Goal: Task Accomplishment & Management: Manage account settings

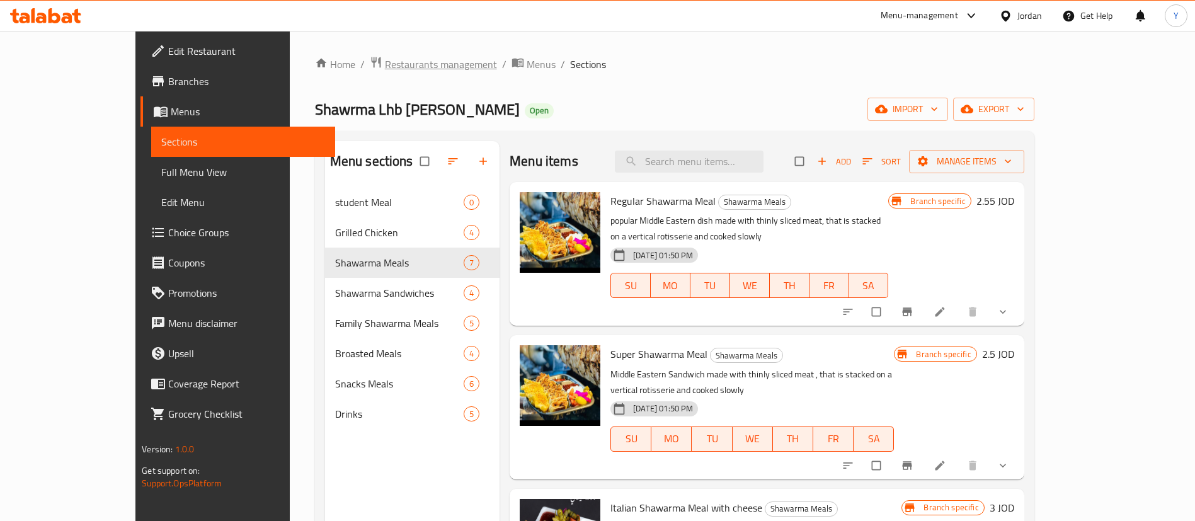
click at [385, 62] on span "Restaurants management" at bounding box center [441, 64] width 112 height 15
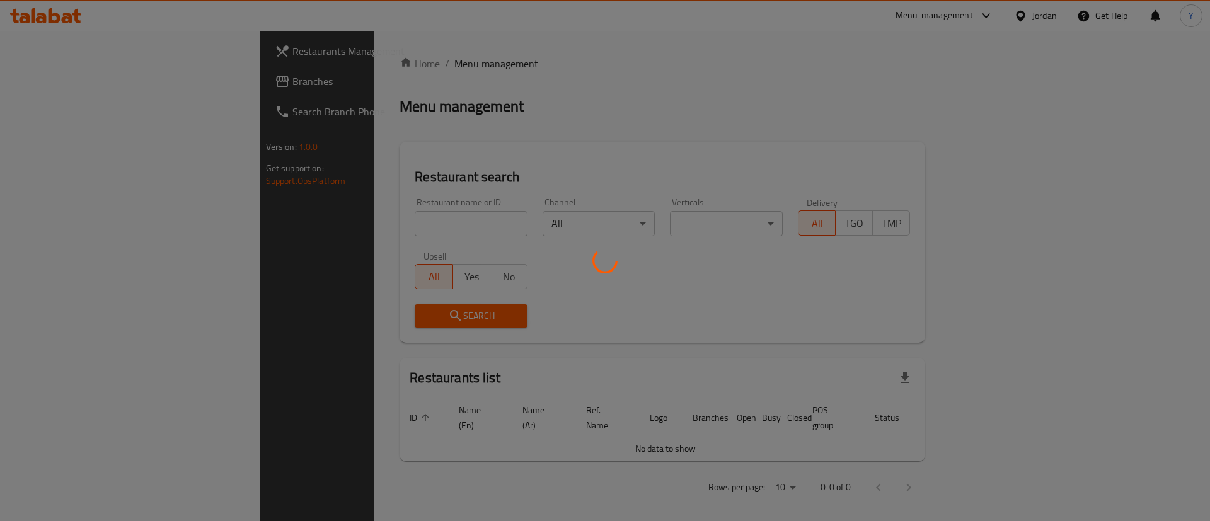
click at [347, 222] on div at bounding box center [605, 260] width 1210 height 521
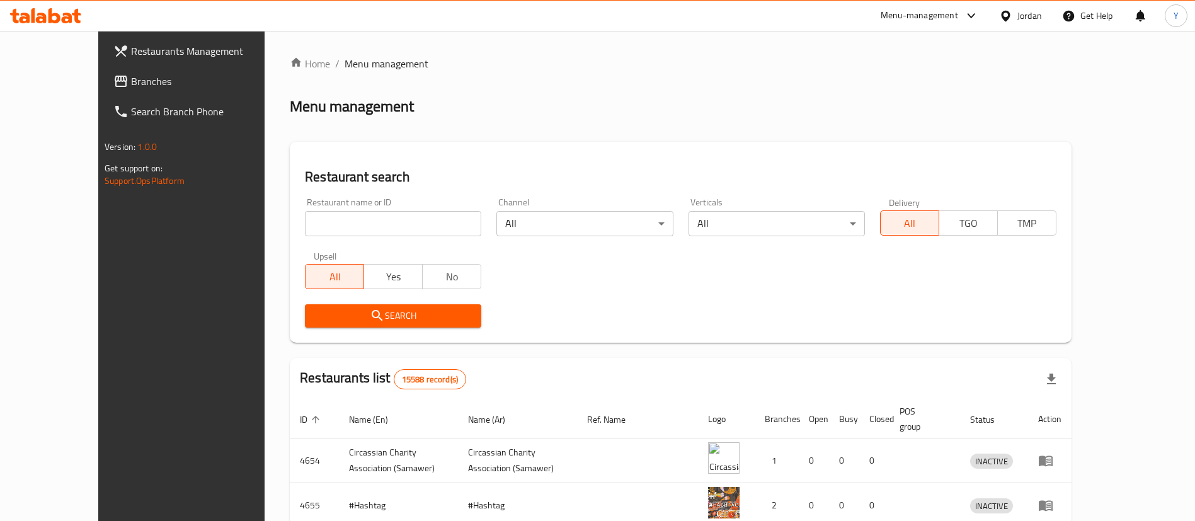
click at [335, 222] on input "search" at bounding box center [393, 223] width 176 height 25
type input "[PERSON_NAME]"
click button "Search" at bounding box center [393, 315] width 176 height 23
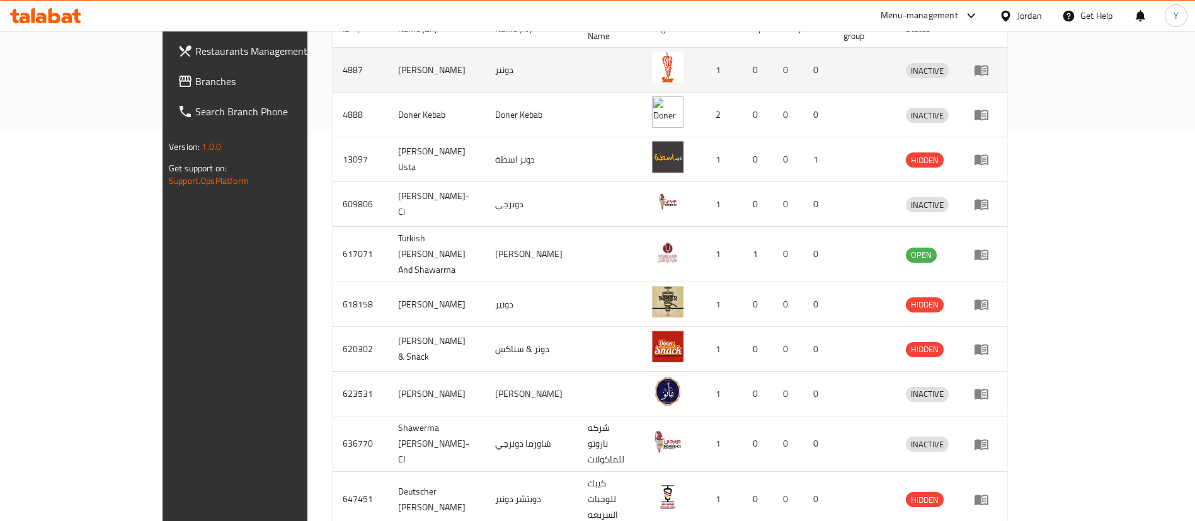
scroll to position [419, 0]
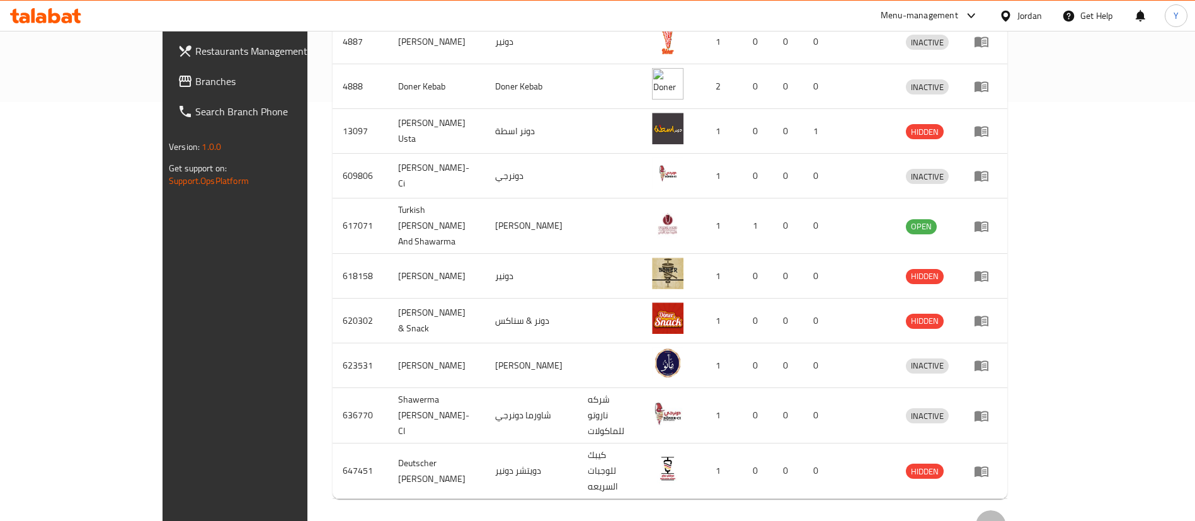
click at [999, 518] on icon "Next page" at bounding box center [991, 525] width 15 height 15
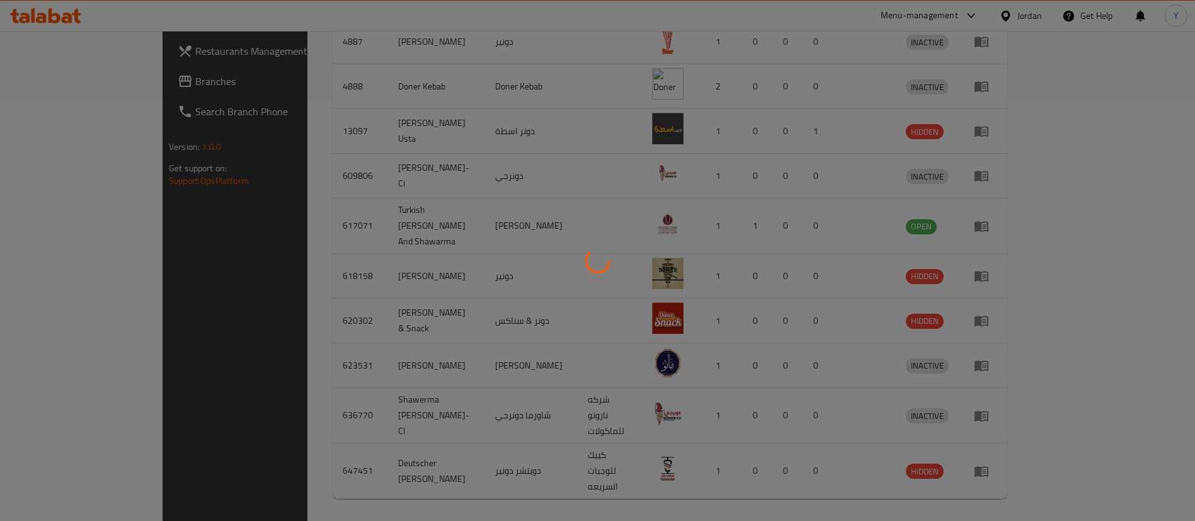
scroll to position [106, 0]
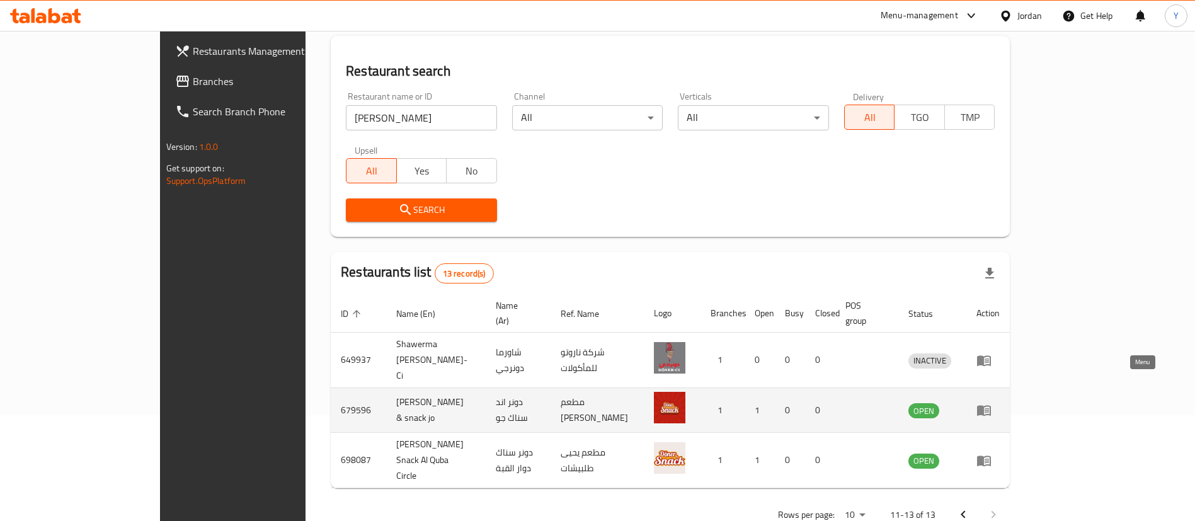
click at [991, 406] on icon "enhanced table" at bounding box center [984, 411] width 14 height 11
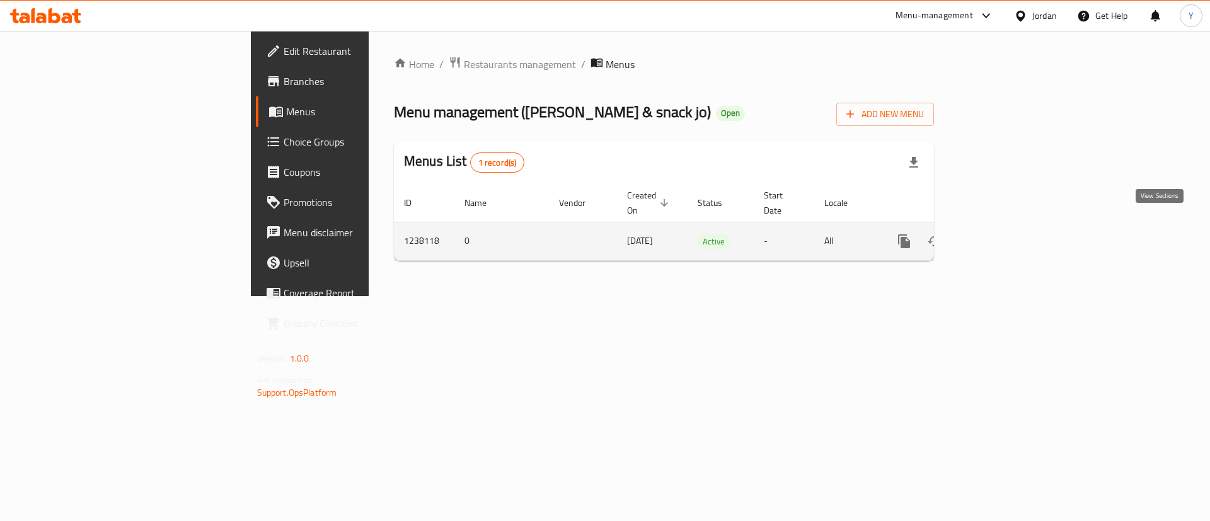
click at [1003, 234] on icon "enhanced table" at bounding box center [994, 241] width 15 height 15
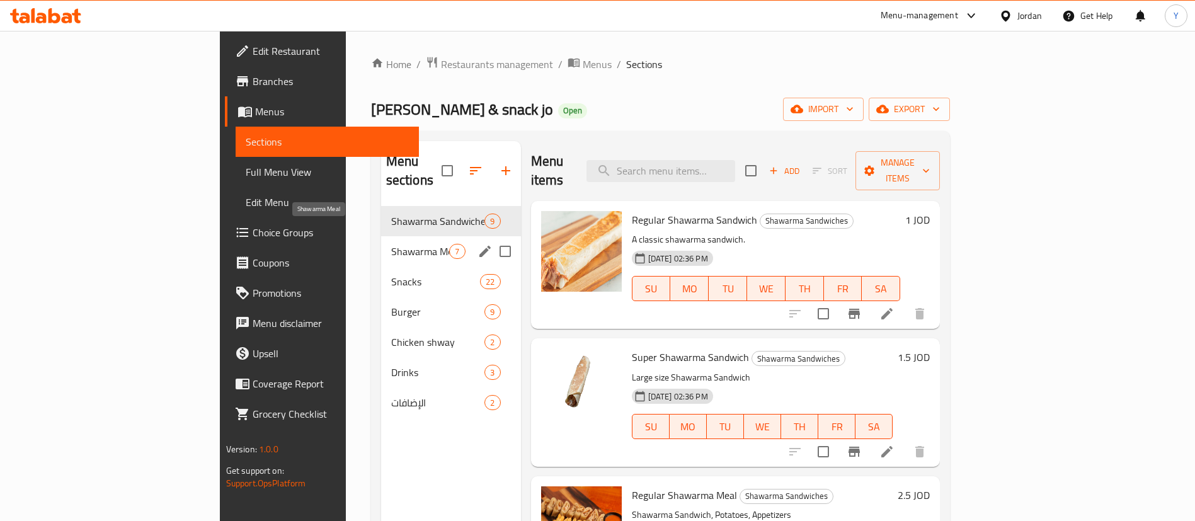
click at [391, 244] on span "Shawarma Meal" at bounding box center [420, 251] width 59 height 15
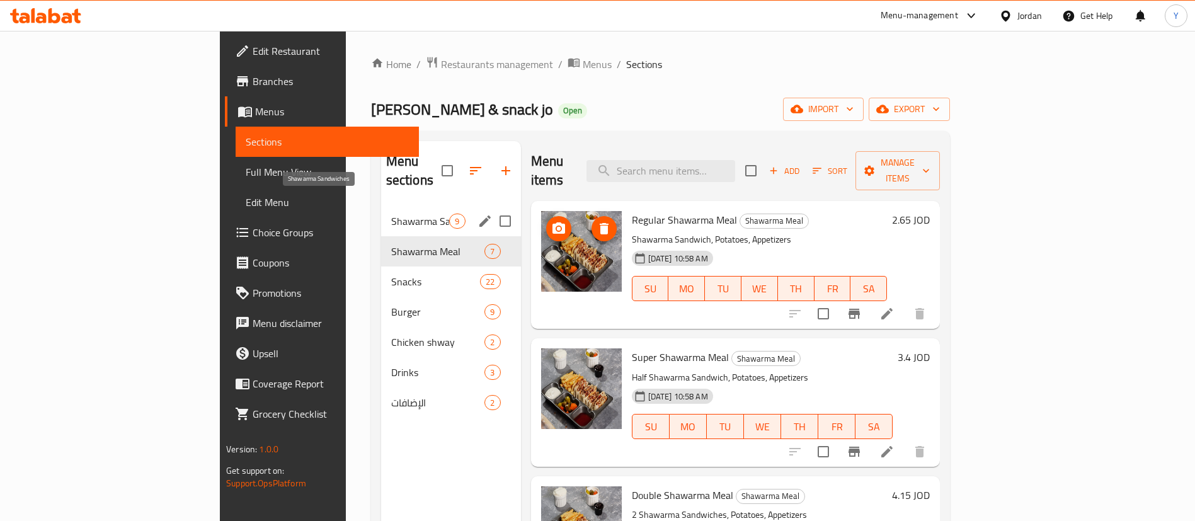
click at [391, 214] on span "Shawarma Sandwiches" at bounding box center [420, 221] width 59 height 15
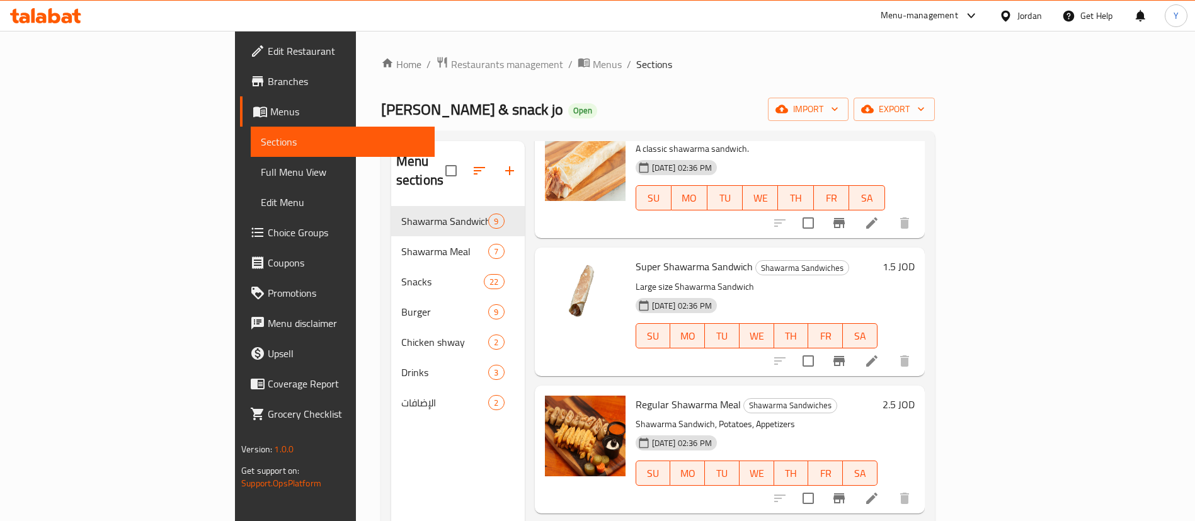
scroll to position [189, 0]
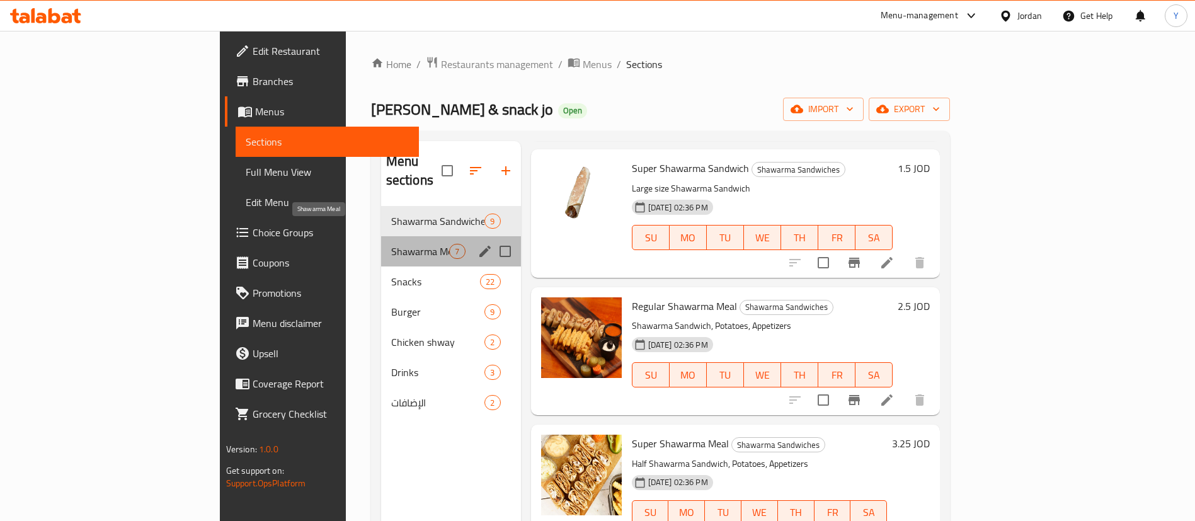
click at [391, 244] on span "Shawarma Meal" at bounding box center [420, 251] width 59 height 15
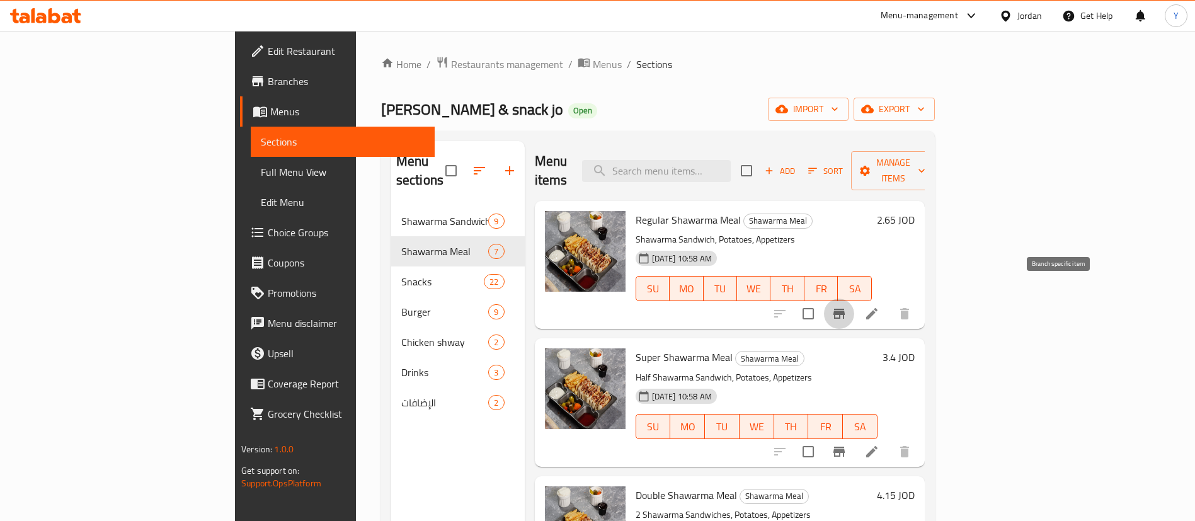
click at [854, 299] on button "Branch-specific-item" at bounding box center [839, 314] width 30 height 30
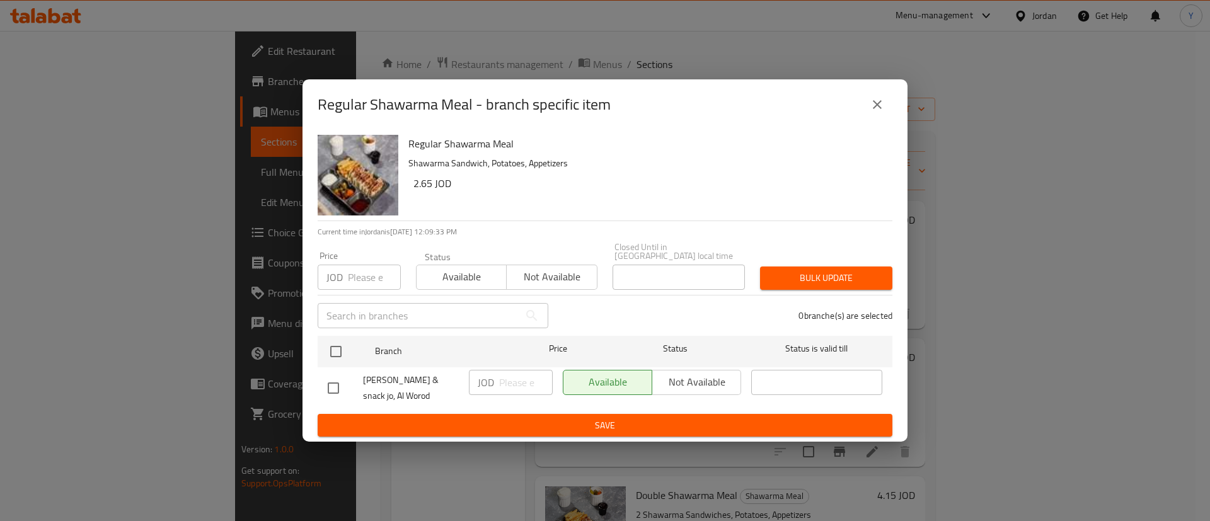
click at [677, 376] on div "Available Not available" at bounding box center [652, 382] width 178 height 25
click at [330, 381] on input "checkbox" at bounding box center [333, 388] width 26 height 26
checkbox input "true"
click at [674, 377] on span "Not available" at bounding box center [696, 382] width 79 height 18
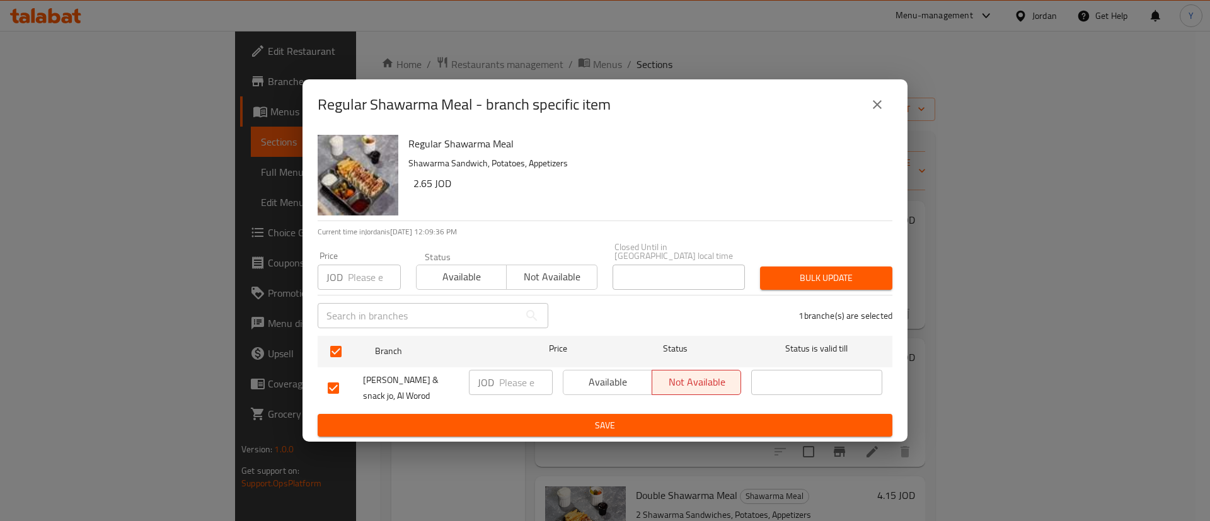
click at [663, 418] on span "Save" at bounding box center [605, 426] width 554 height 16
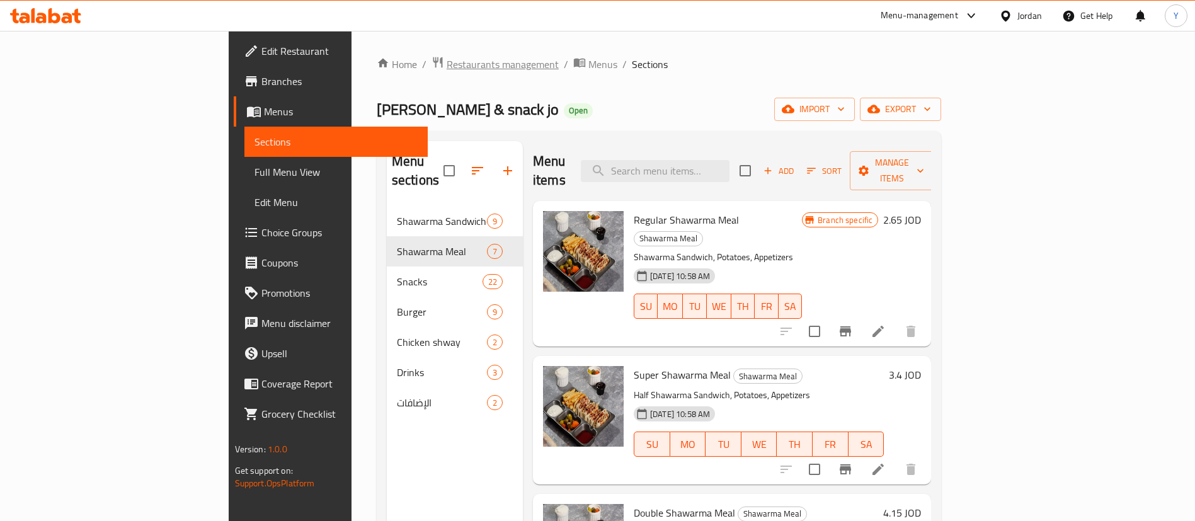
click at [447, 68] on span "Restaurants management" at bounding box center [503, 64] width 112 height 15
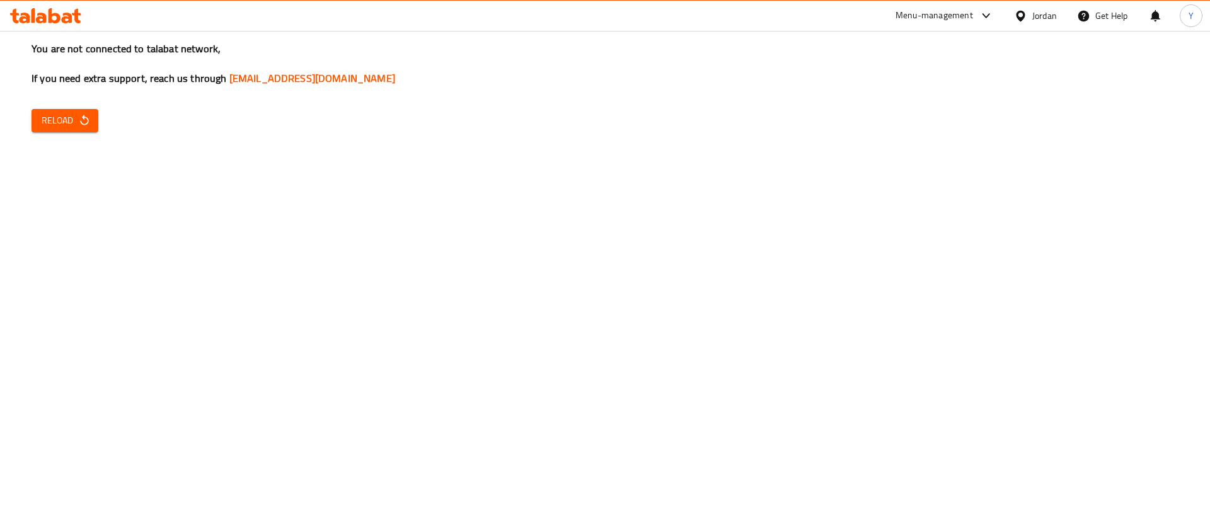
click at [81, 118] on icon "button" at bounding box center [84, 120] width 13 height 13
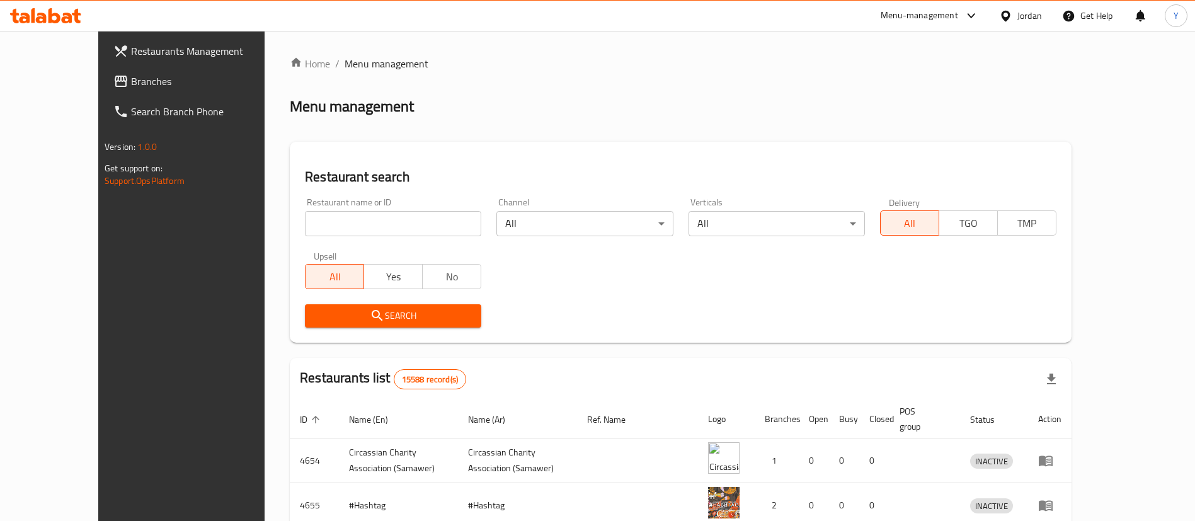
click at [320, 219] on input "search" at bounding box center [393, 223] width 176 height 25
click button "Search" at bounding box center [393, 315] width 176 height 23
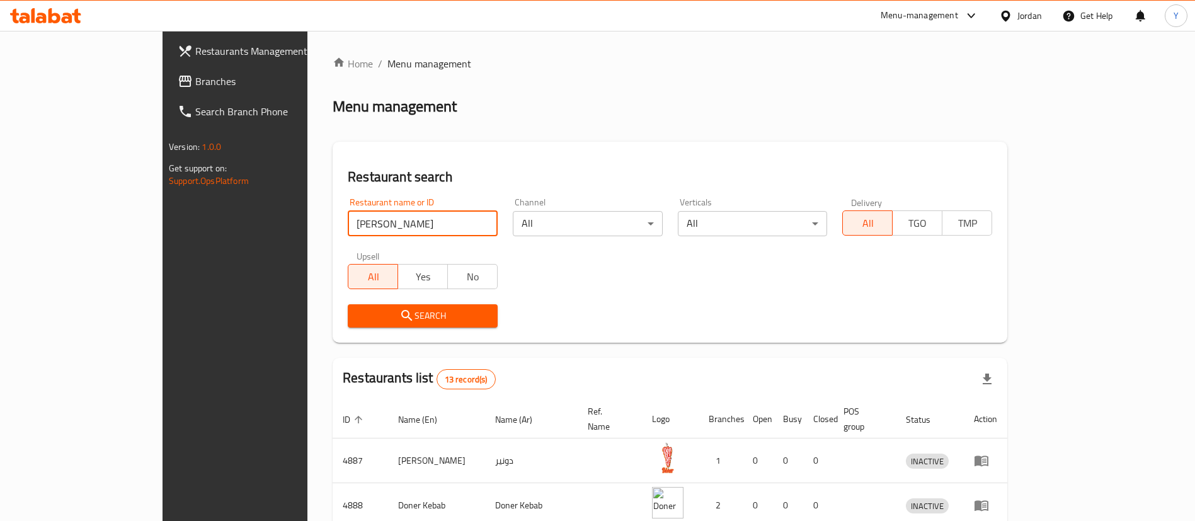
type input "[PERSON_NAME] snack"
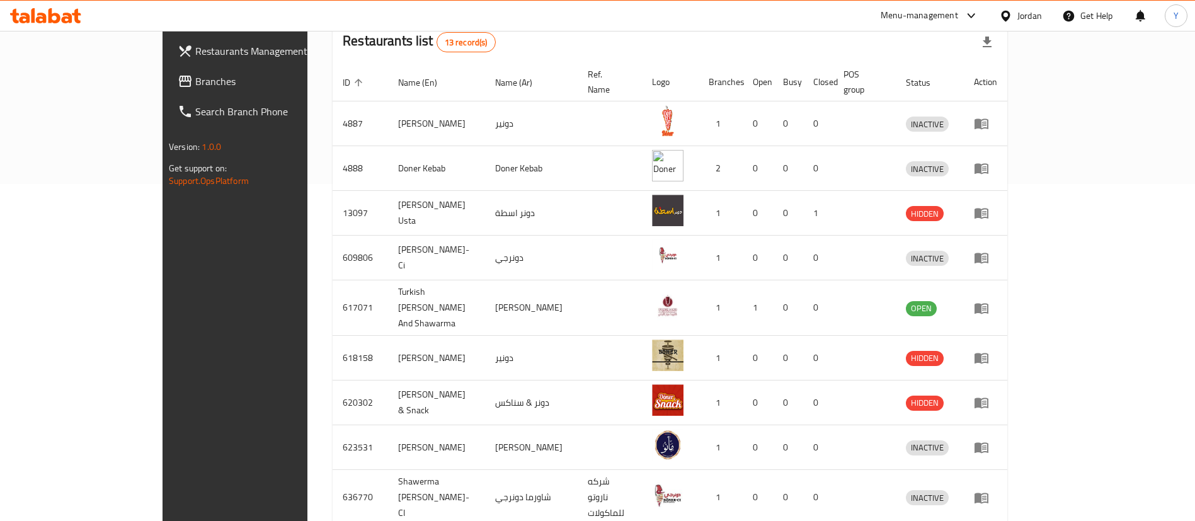
scroll to position [419, 0]
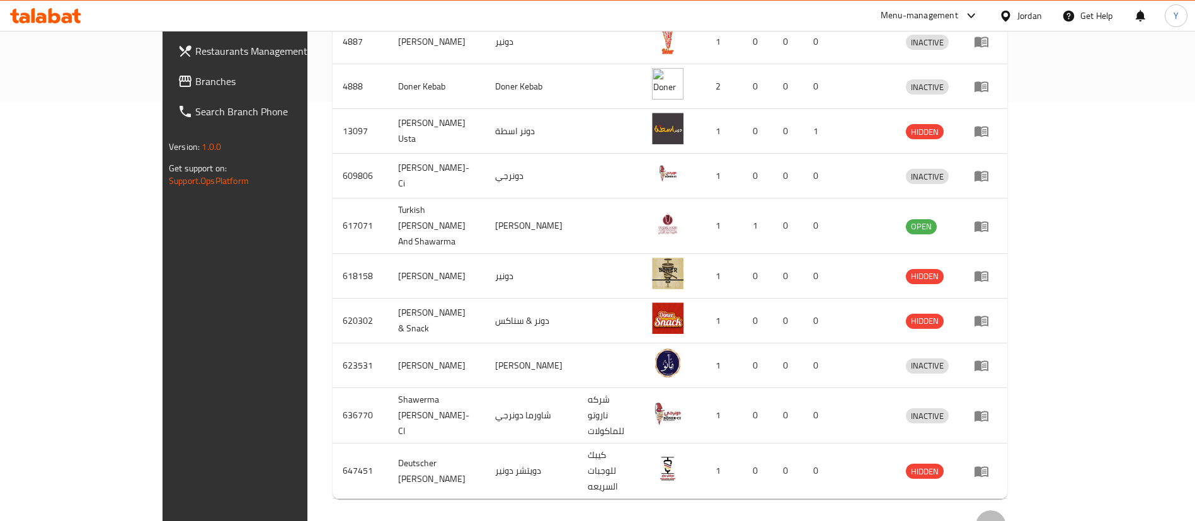
click at [999, 518] on icon "Next page" at bounding box center [991, 525] width 15 height 15
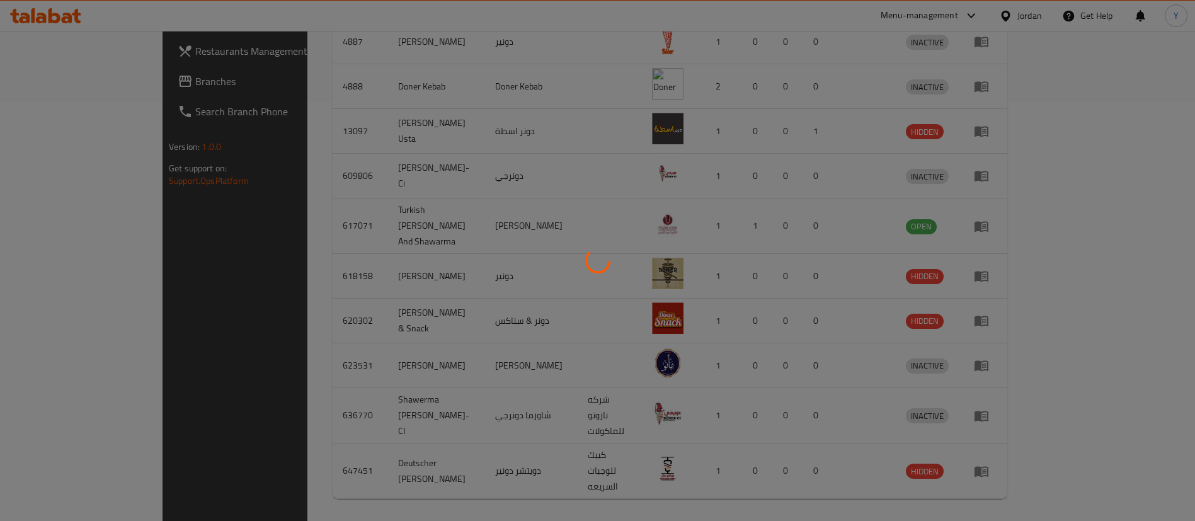
scroll to position [106, 0]
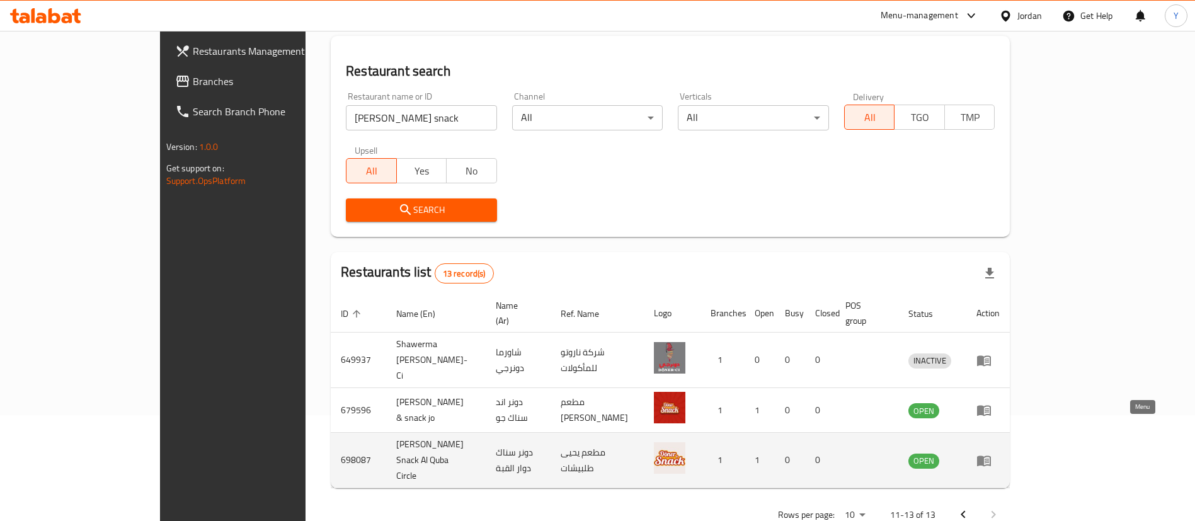
click at [992, 453] on icon "enhanced table" at bounding box center [984, 460] width 15 height 15
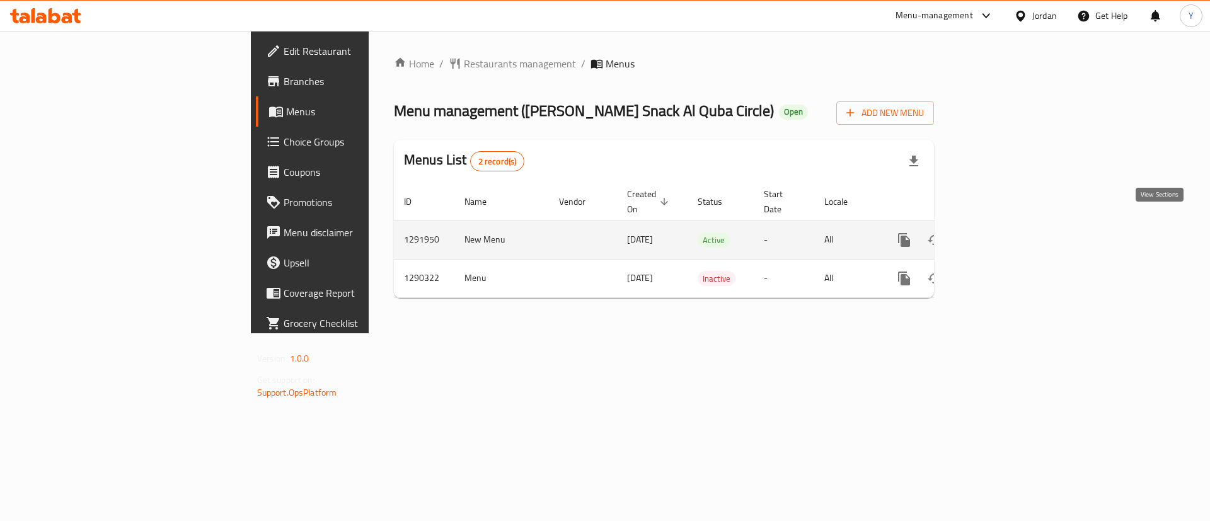
click at [1003, 233] on icon "enhanced table" at bounding box center [994, 240] width 15 height 15
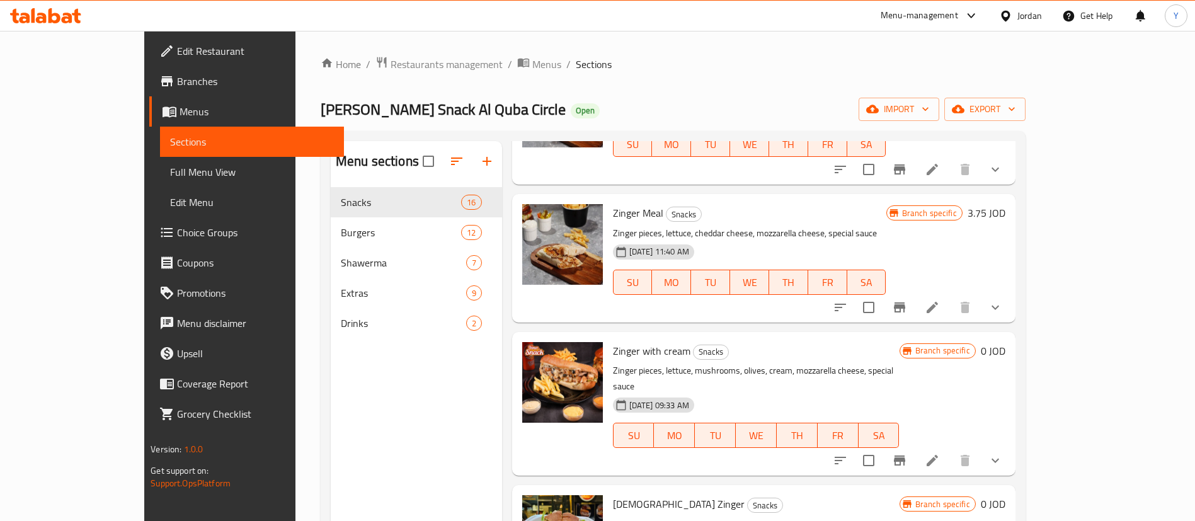
scroll to position [189, 0]
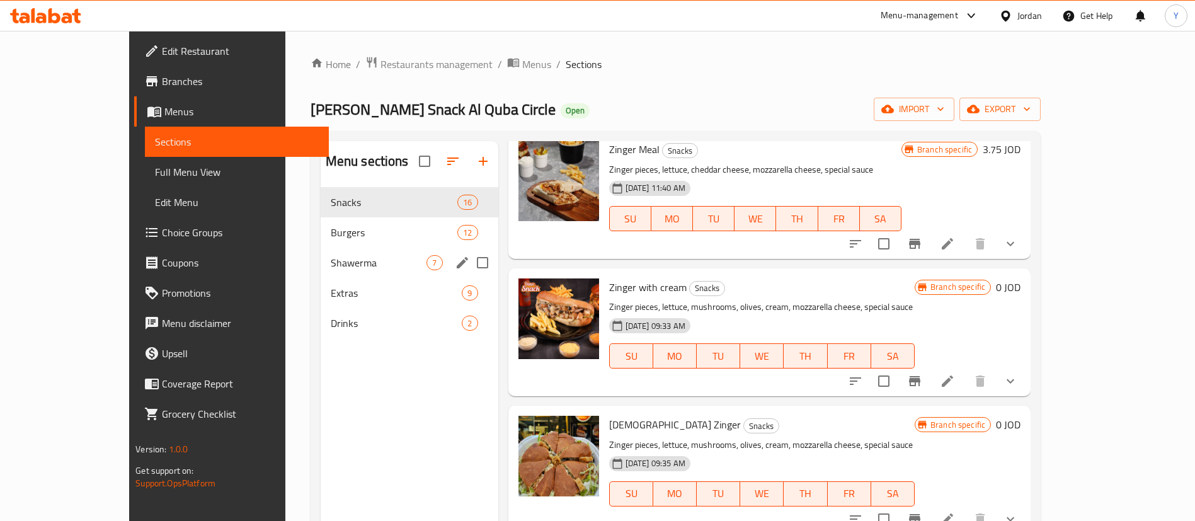
click at [321, 254] on div "Shawerma 7" at bounding box center [410, 263] width 178 height 30
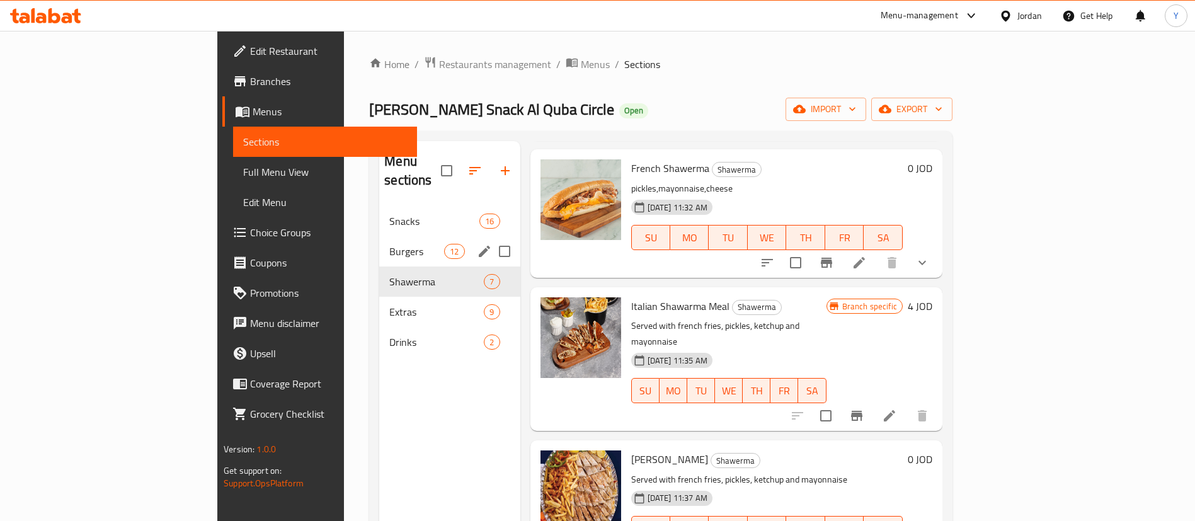
click at [379, 236] on div "Burgers 12" at bounding box center [449, 251] width 141 height 30
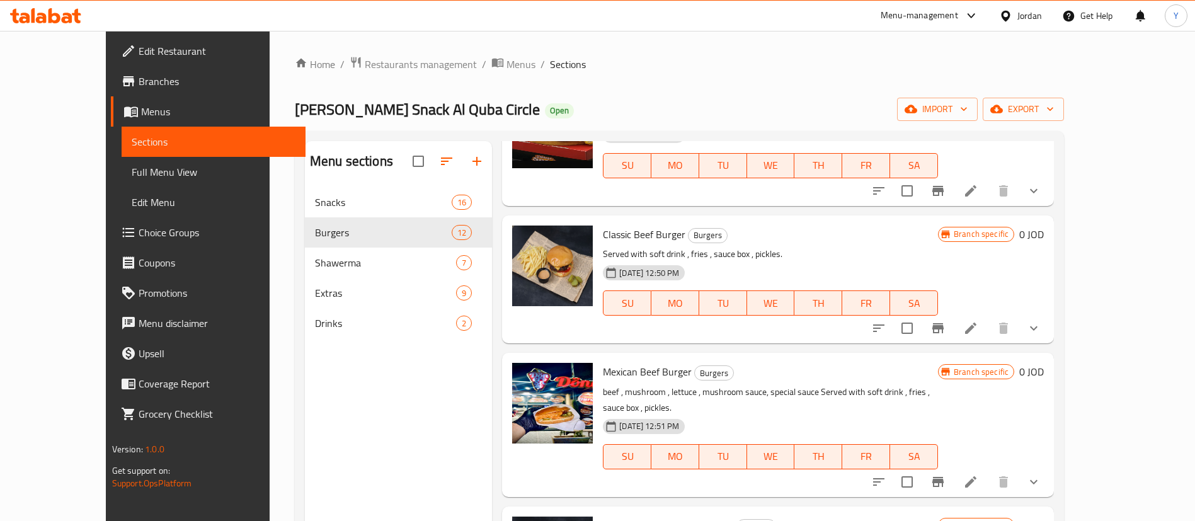
scroll to position [567, 0]
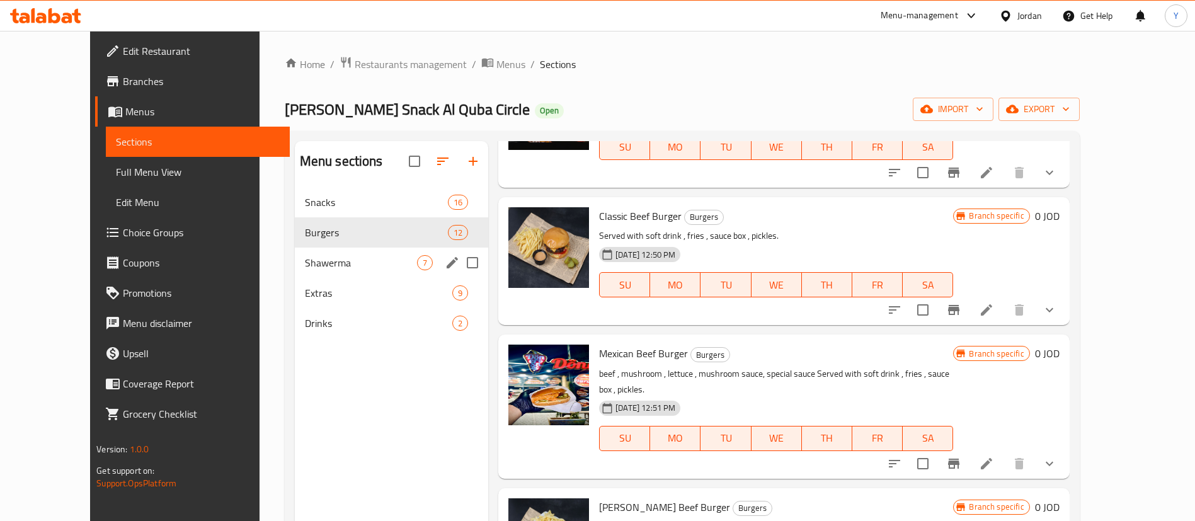
click at [296, 273] on div "Shawerma 7" at bounding box center [392, 263] width 194 height 30
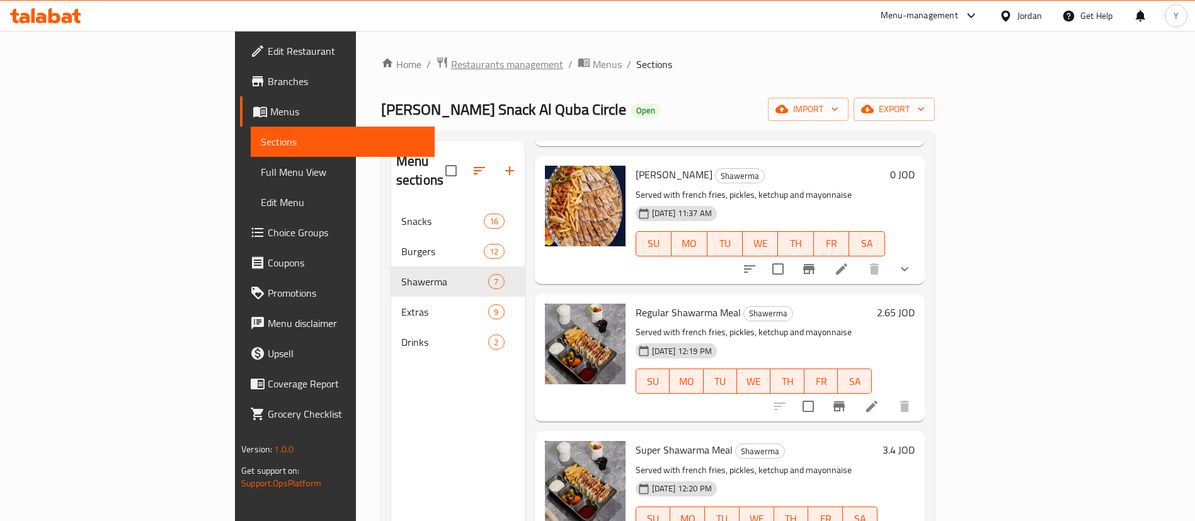
click at [451, 67] on span "Restaurants management" at bounding box center [507, 64] width 112 height 15
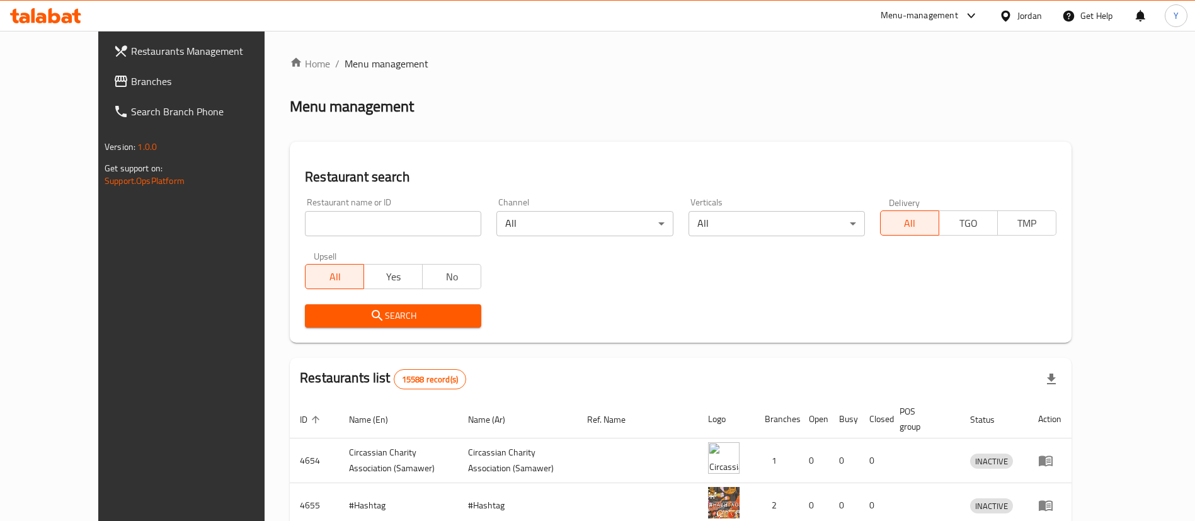
click at [382, 224] on input "search" at bounding box center [393, 223] width 176 height 25
type input "شاورما ز"
click button "Search" at bounding box center [393, 315] width 176 height 23
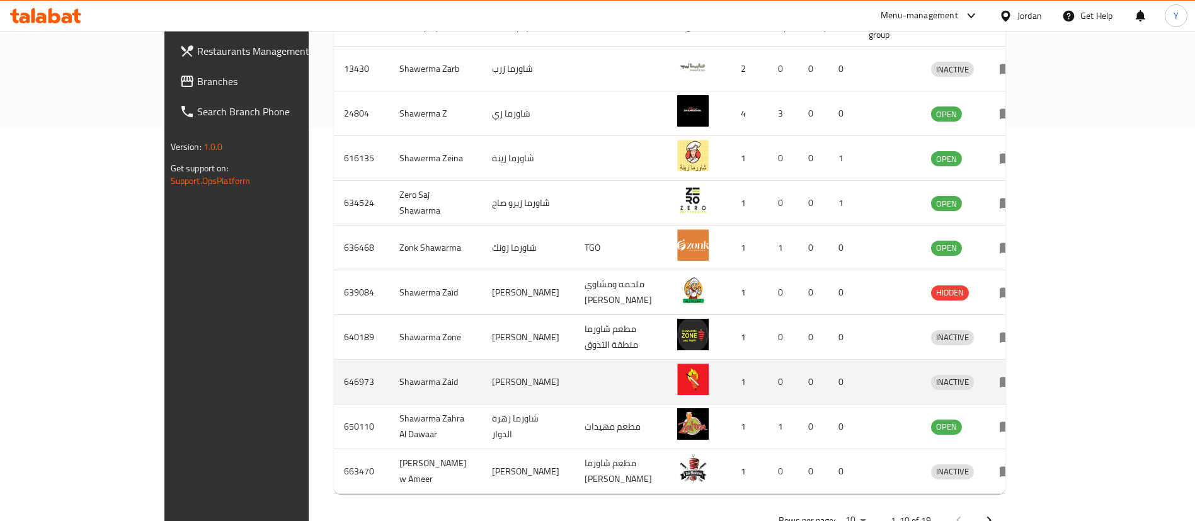
scroll to position [419, 0]
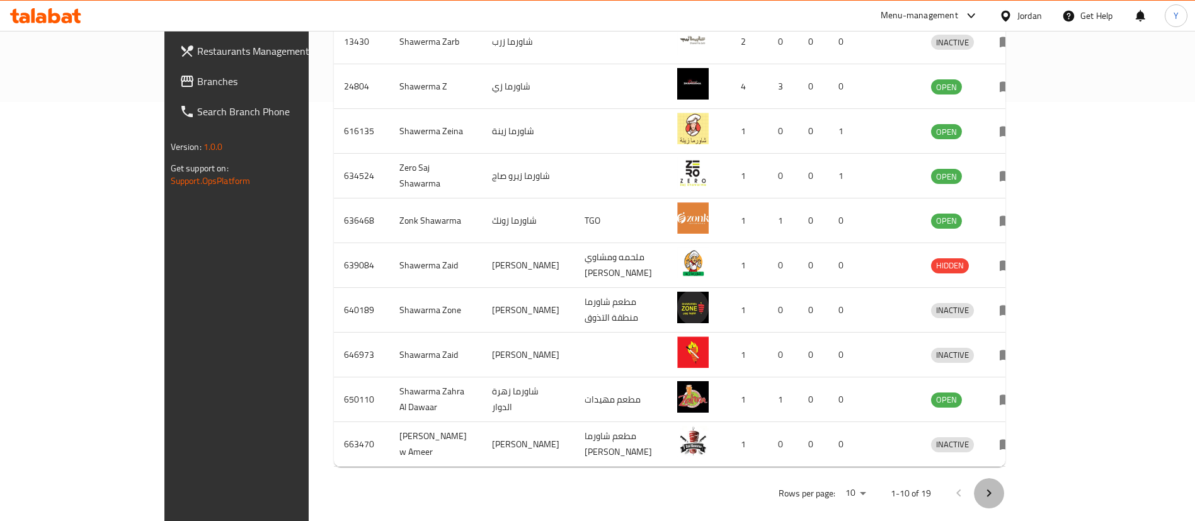
click at [997, 486] on icon "Next page" at bounding box center [989, 493] width 15 height 15
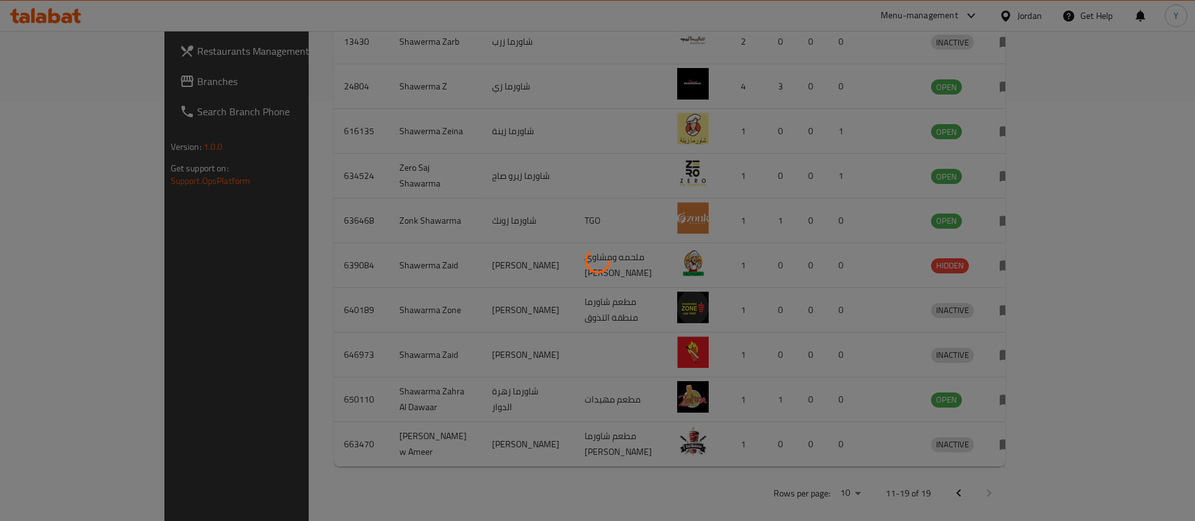
scroll to position [388, 0]
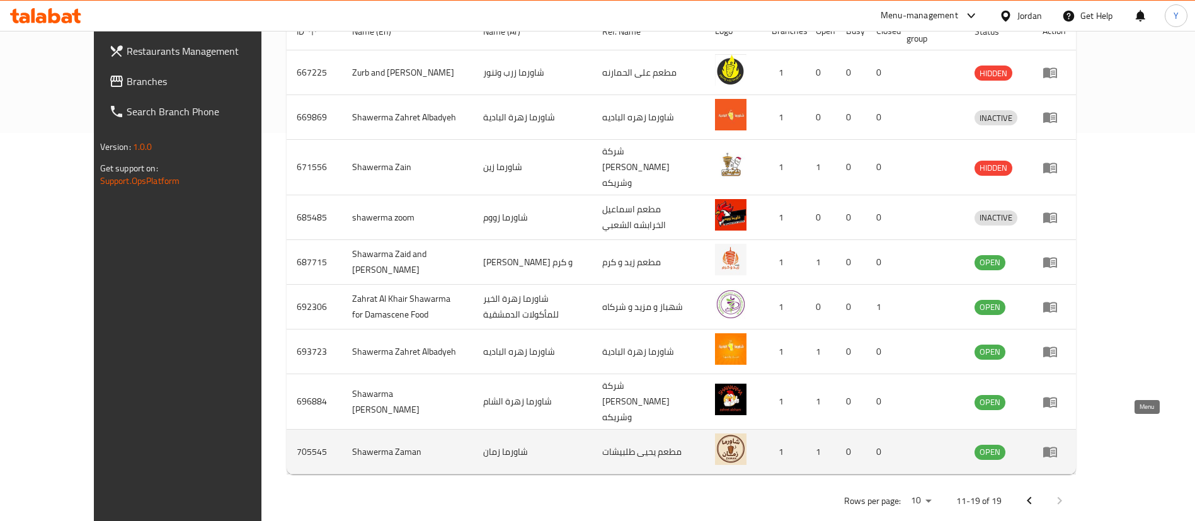
click at [1058, 444] on icon "enhanced table" at bounding box center [1050, 451] width 15 height 15
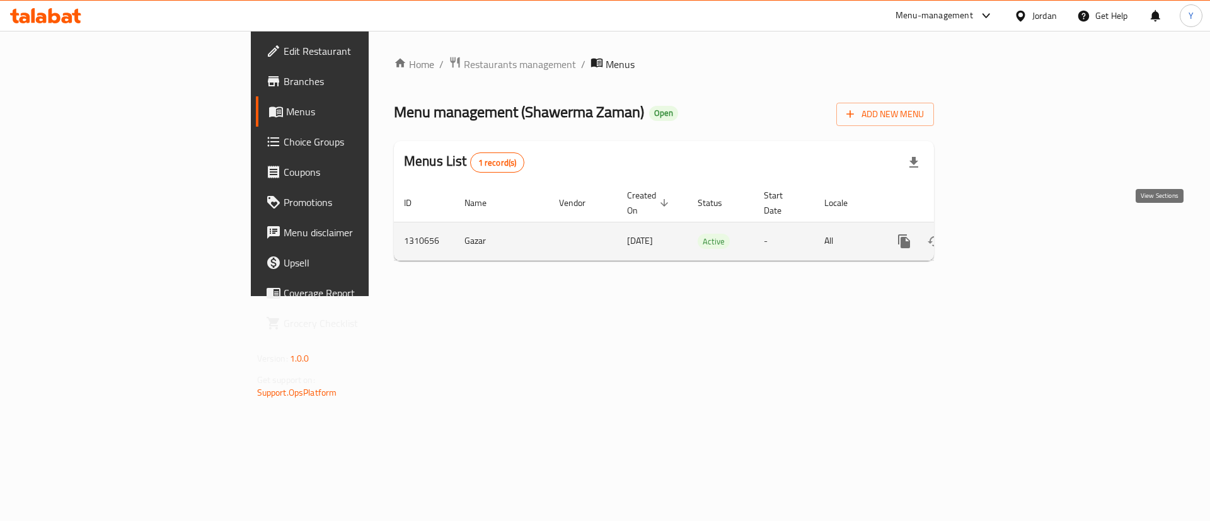
click at [1001, 236] on icon "enhanced table" at bounding box center [994, 241] width 11 height 11
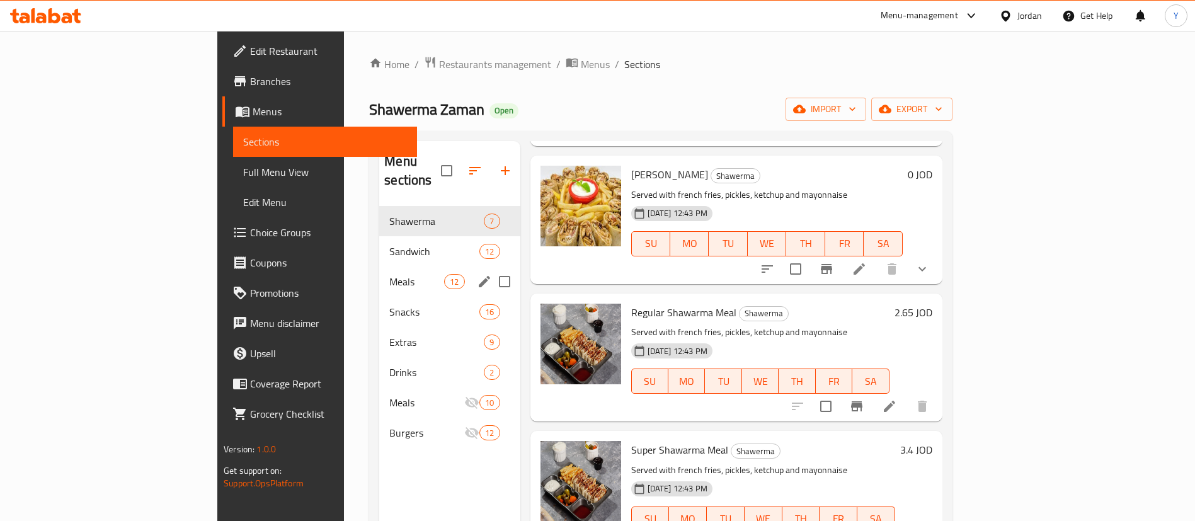
click at [379, 267] on div "Meals 12" at bounding box center [449, 282] width 141 height 30
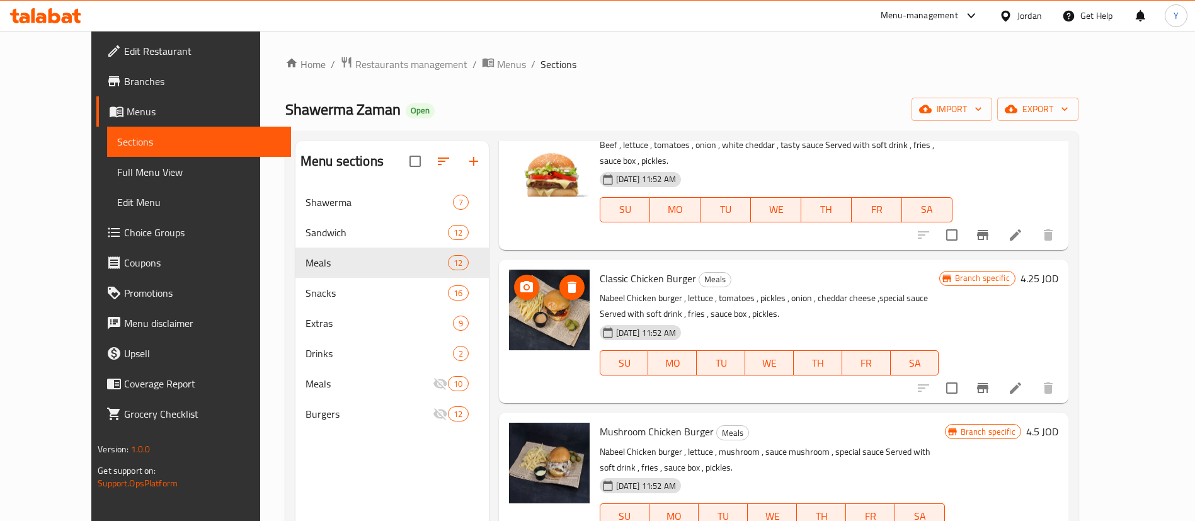
scroll to position [1209, 0]
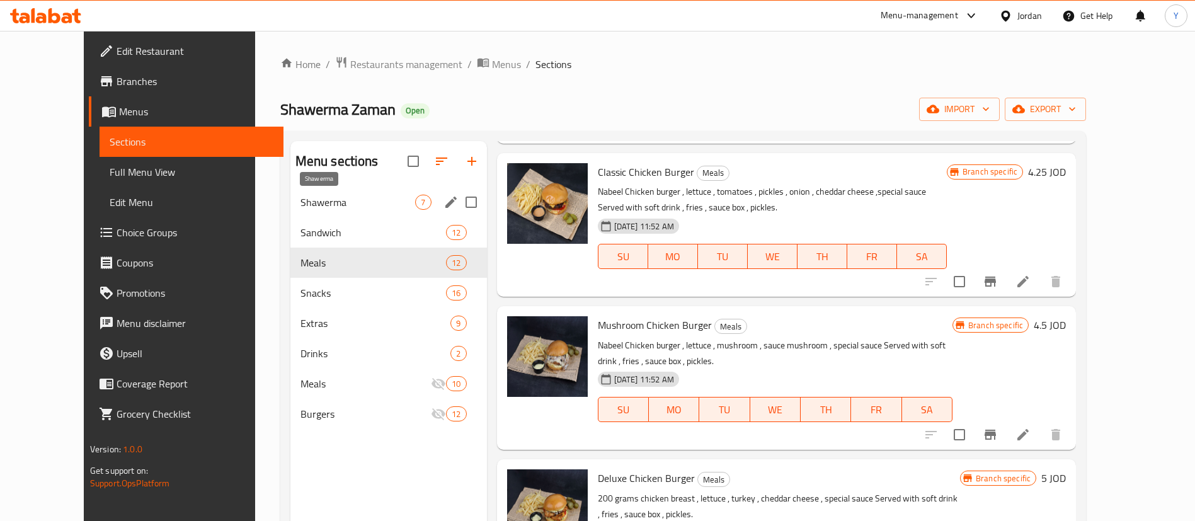
click at [301, 205] on span "Shawerma" at bounding box center [358, 202] width 115 height 15
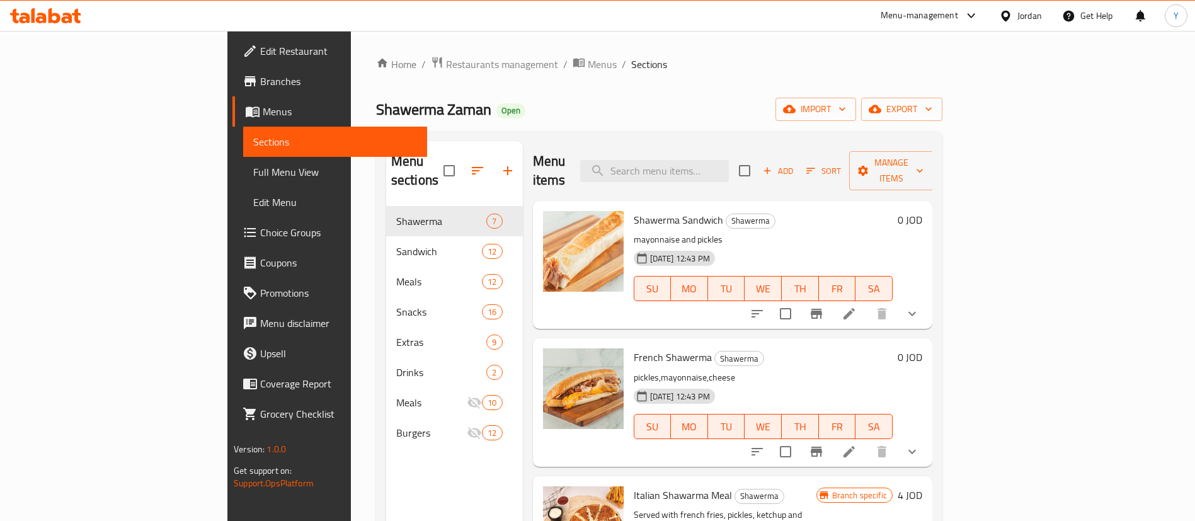
drag, startPoint x: 1118, startPoint y: 47, endPoint x: 1100, endPoint y: 37, distance: 21.7
click at [968, 48] on div "Home / Restaurants management / Menus / Sections Shawerma Zaman Open import exp…" at bounding box center [659, 364] width 617 height 667
click at [446, 60] on span "Restaurants management" at bounding box center [502, 64] width 112 height 15
